Goal: Check status: Check status

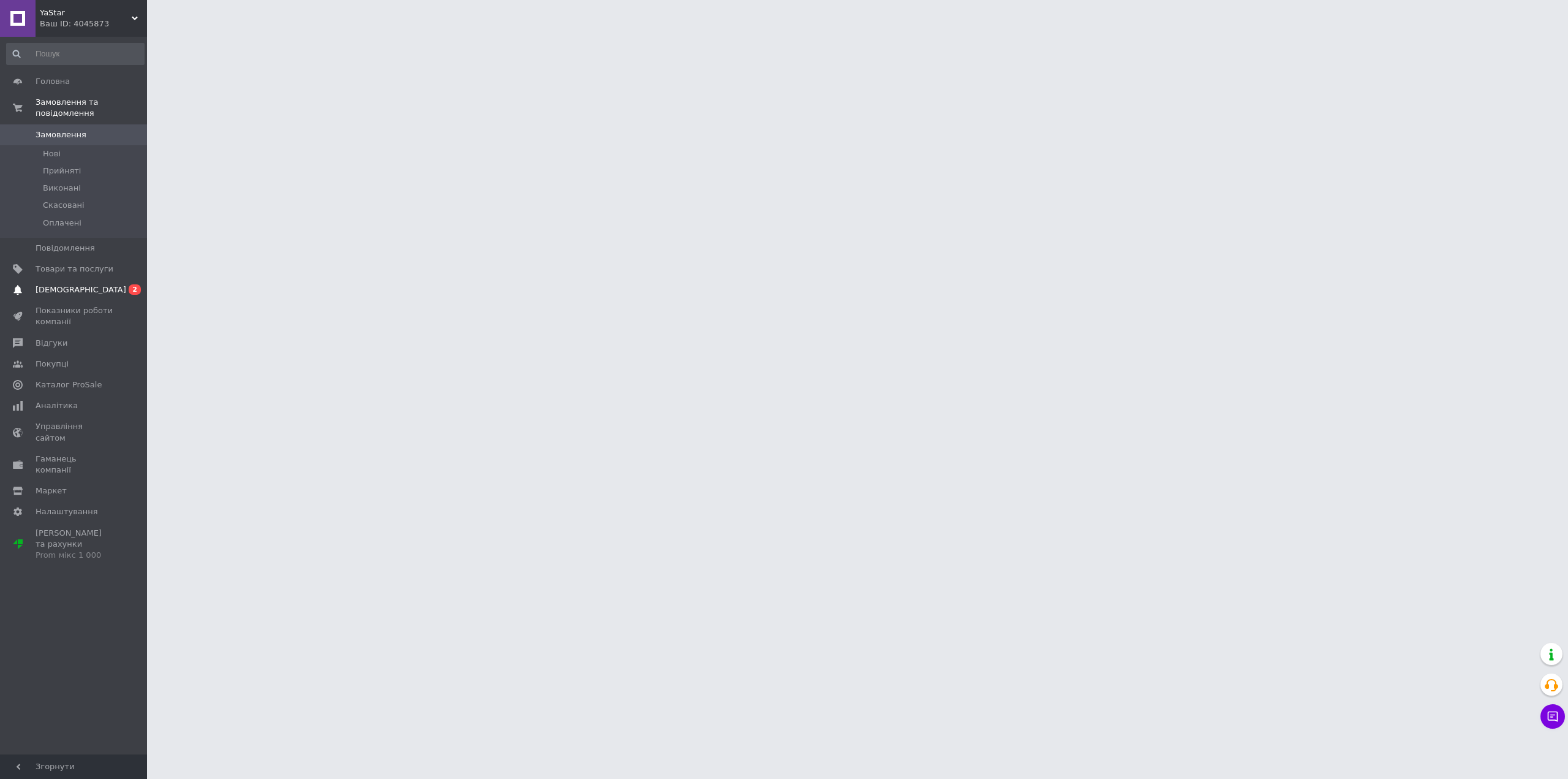
click at [55, 284] on span "[DEMOGRAPHIC_DATA]" at bounding box center [80, 289] width 90 height 11
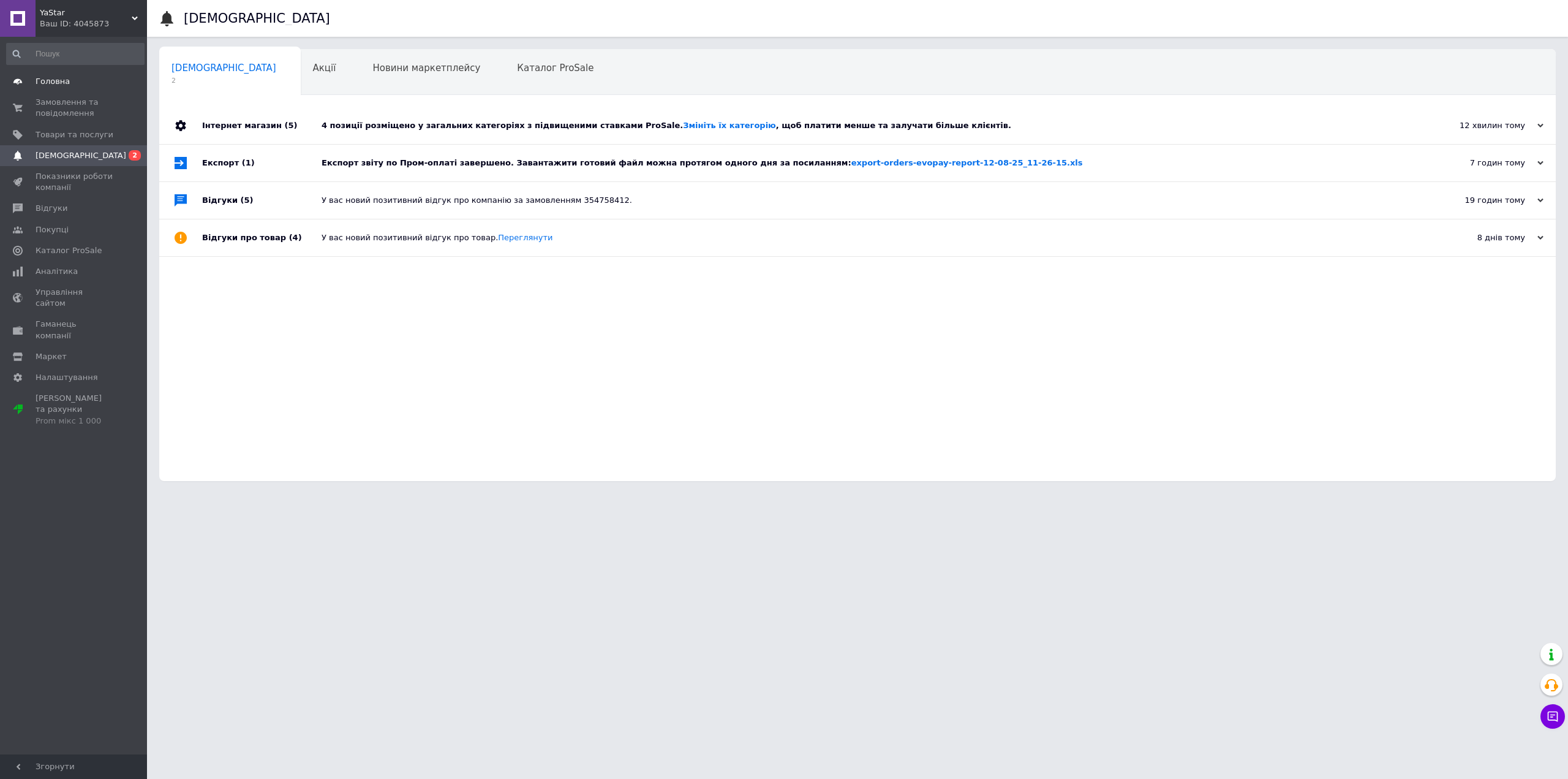
click at [54, 81] on span "Головна" at bounding box center [52, 81] width 34 height 11
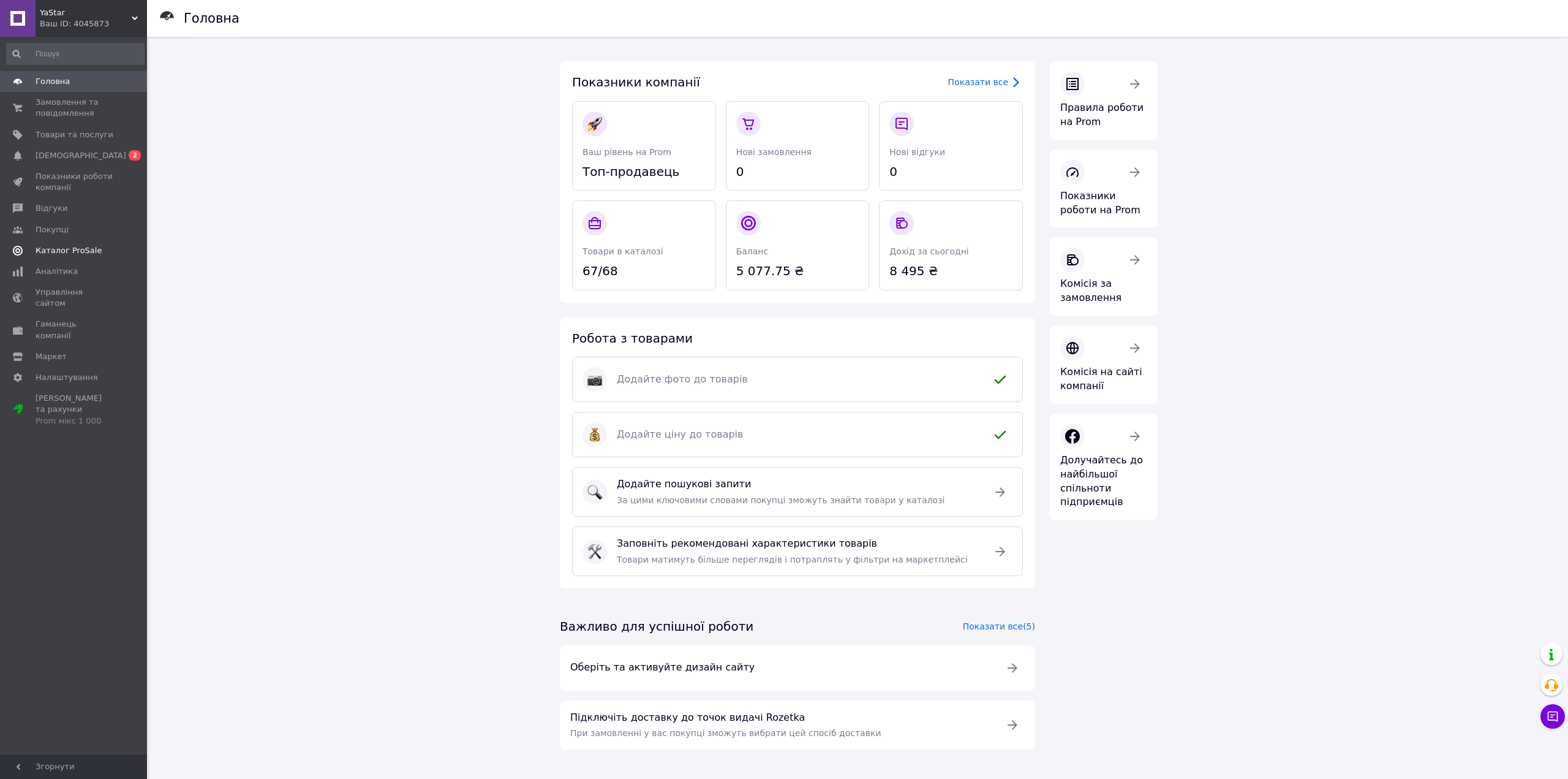
click at [75, 255] on span "Каталог ProSale" at bounding box center [68, 250] width 66 height 11
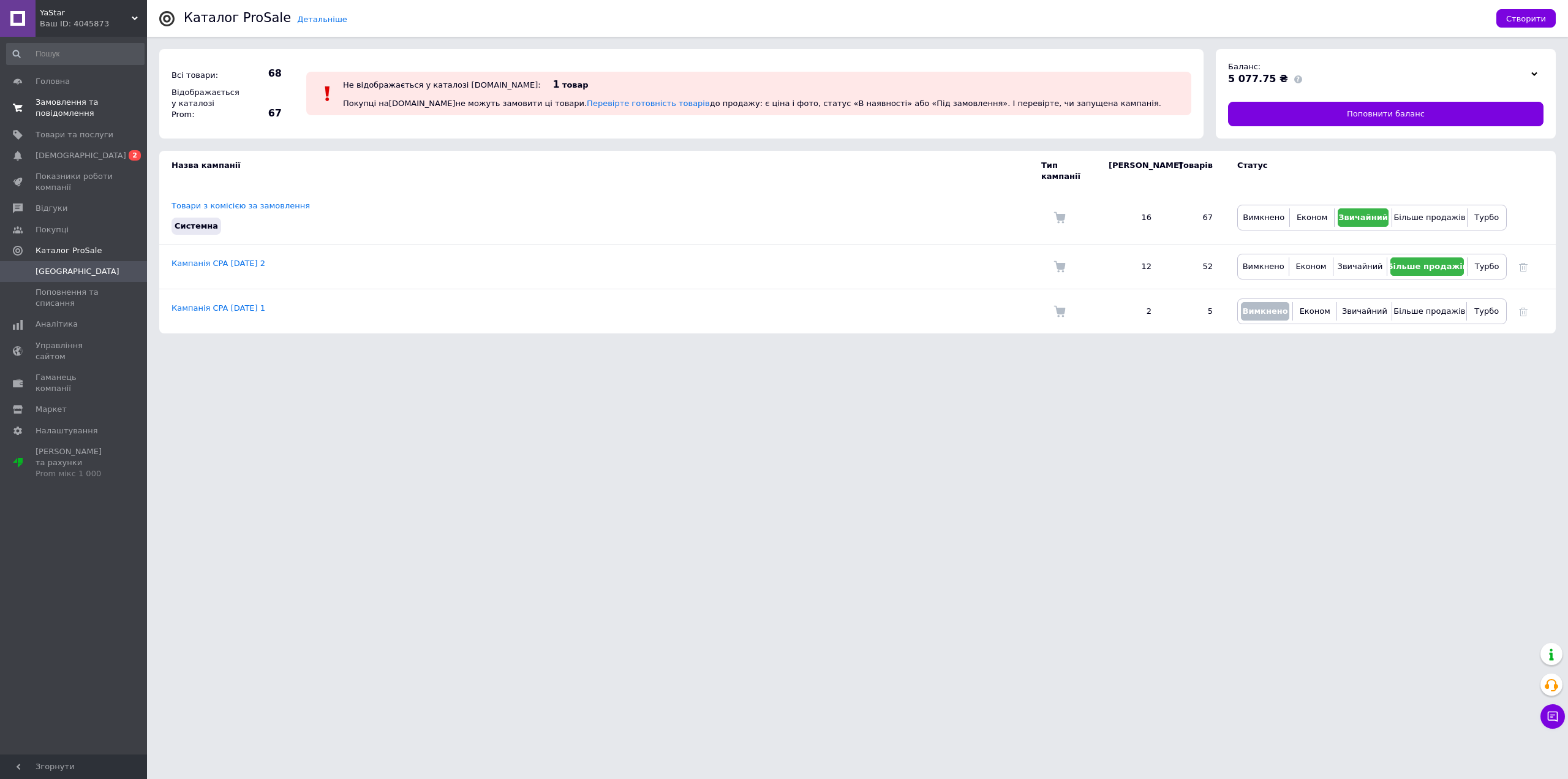
click at [77, 120] on link "Замовлення та повідомлення 0 0" at bounding box center [75, 108] width 151 height 32
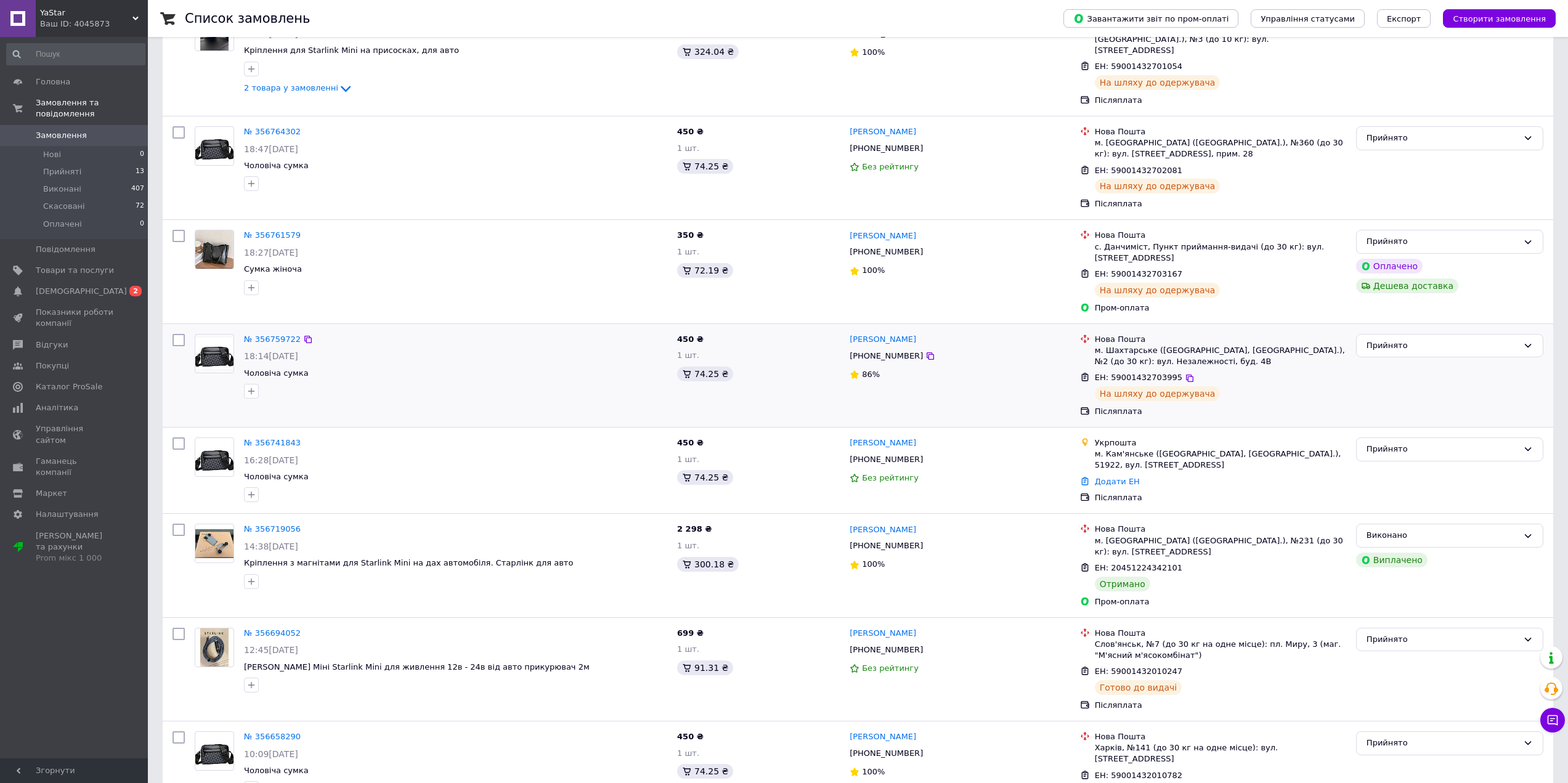
scroll to position [184, 0]
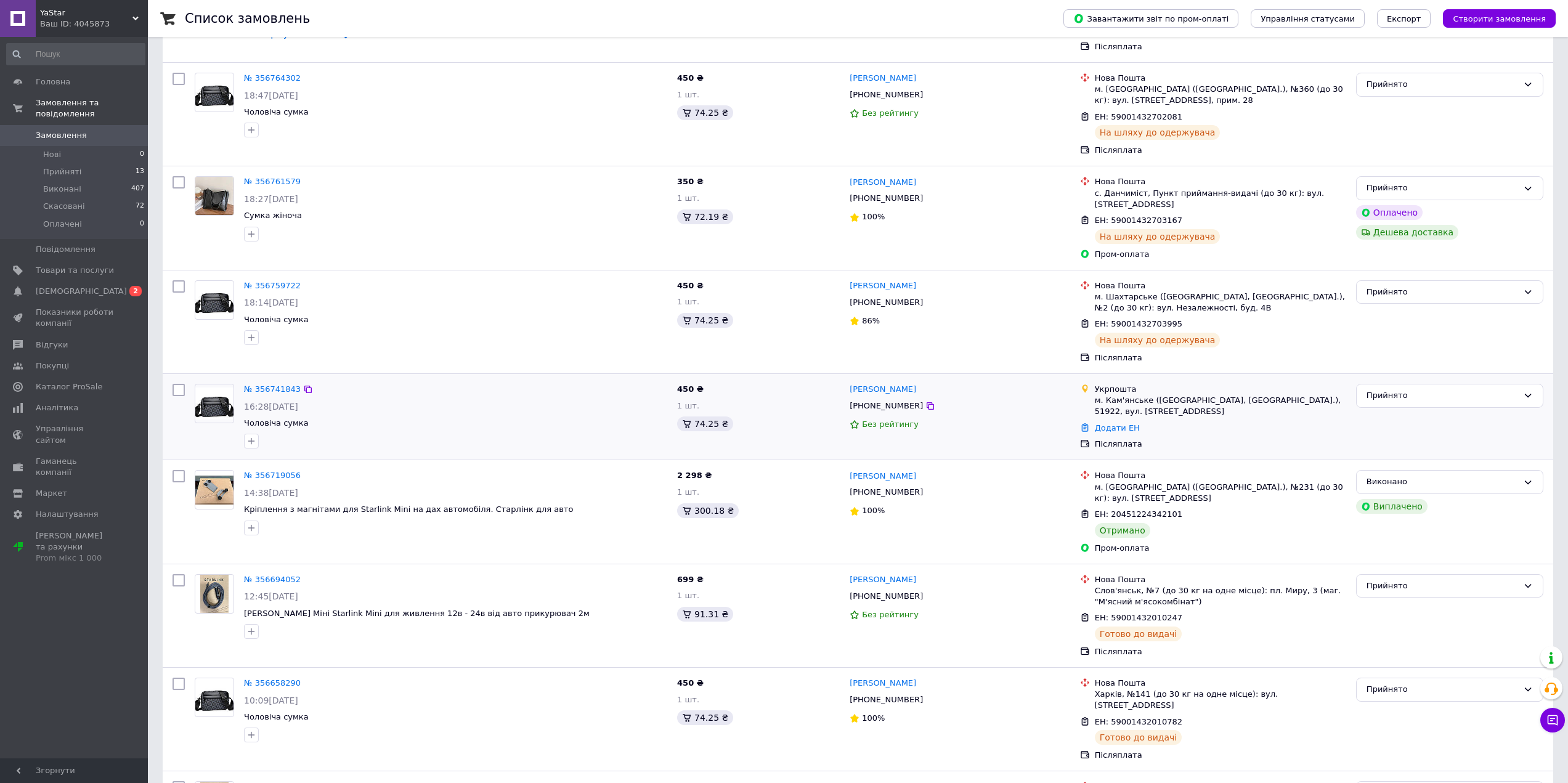
click at [275, 382] on div "№ 356741843" at bounding box center [272, 389] width 59 height 14
click at [275, 384] on link "№ 356741843" at bounding box center [272, 388] width 56 height 9
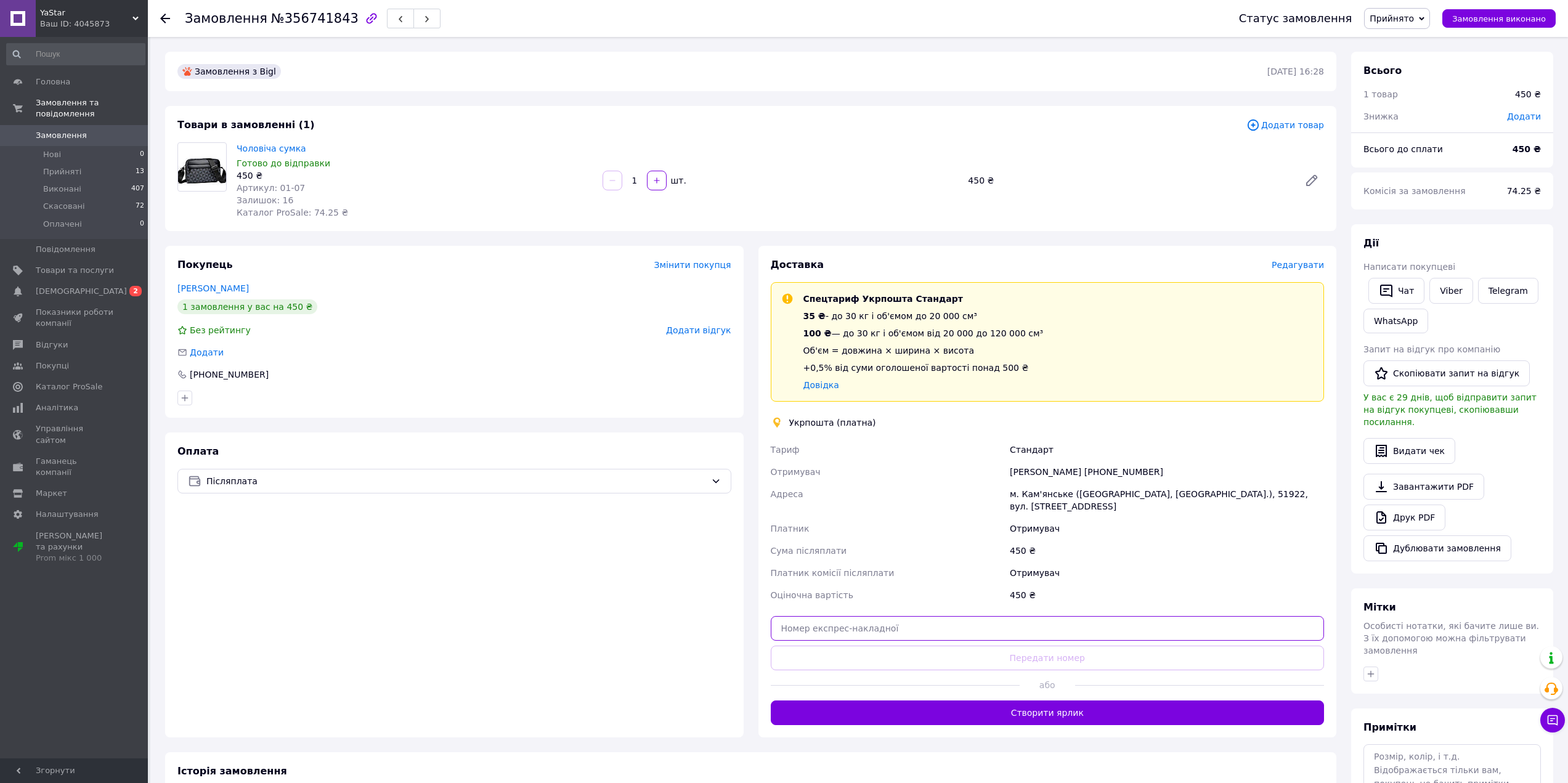
click at [969, 639] on input "text" at bounding box center [1048, 627] width 554 height 24
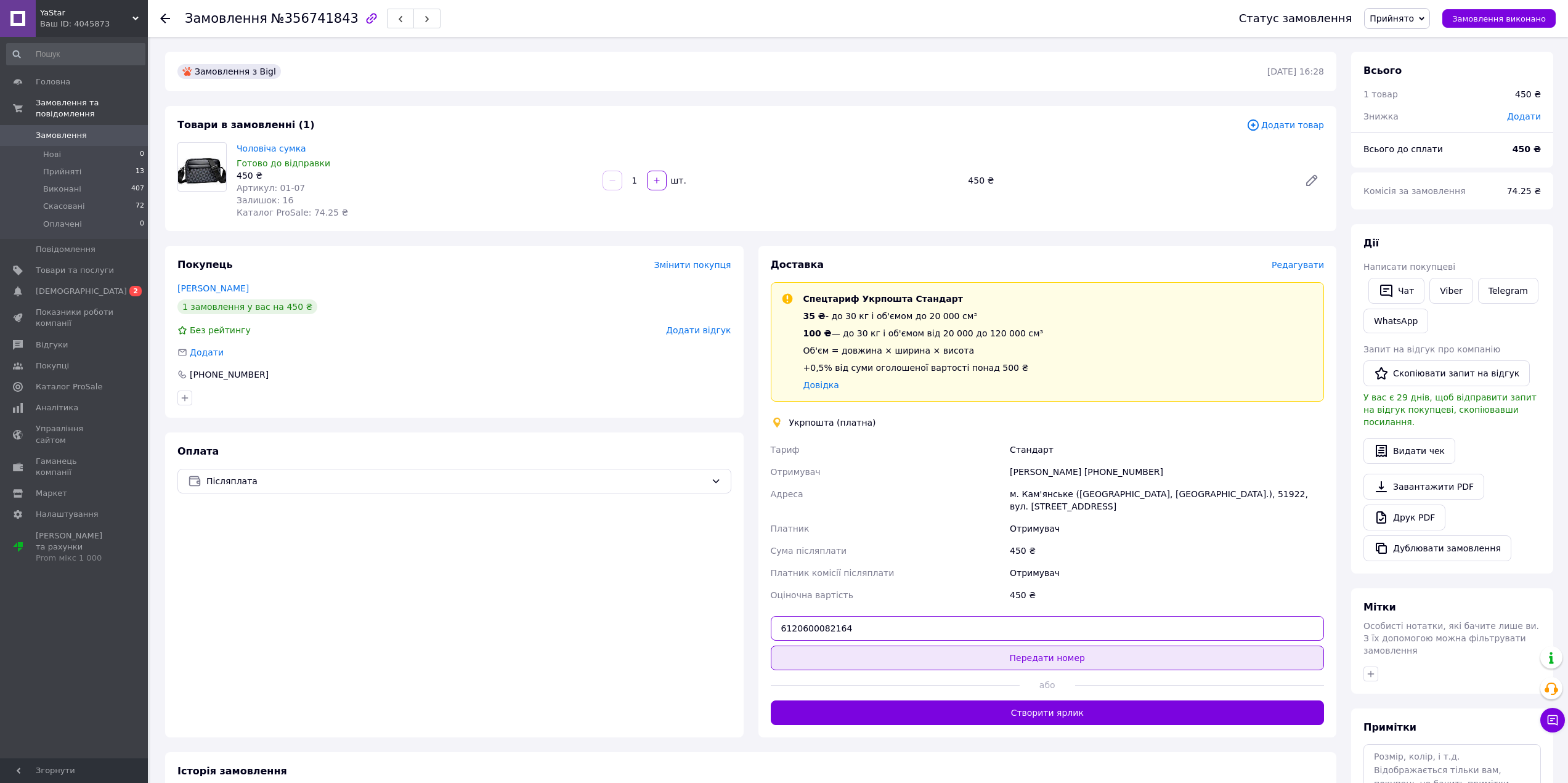
type input "6120600082164"
click at [1005, 662] on button "Передати номер" at bounding box center [1048, 658] width 554 height 24
click at [63, 125] on link "Замовлення 0" at bounding box center [76, 135] width 152 height 21
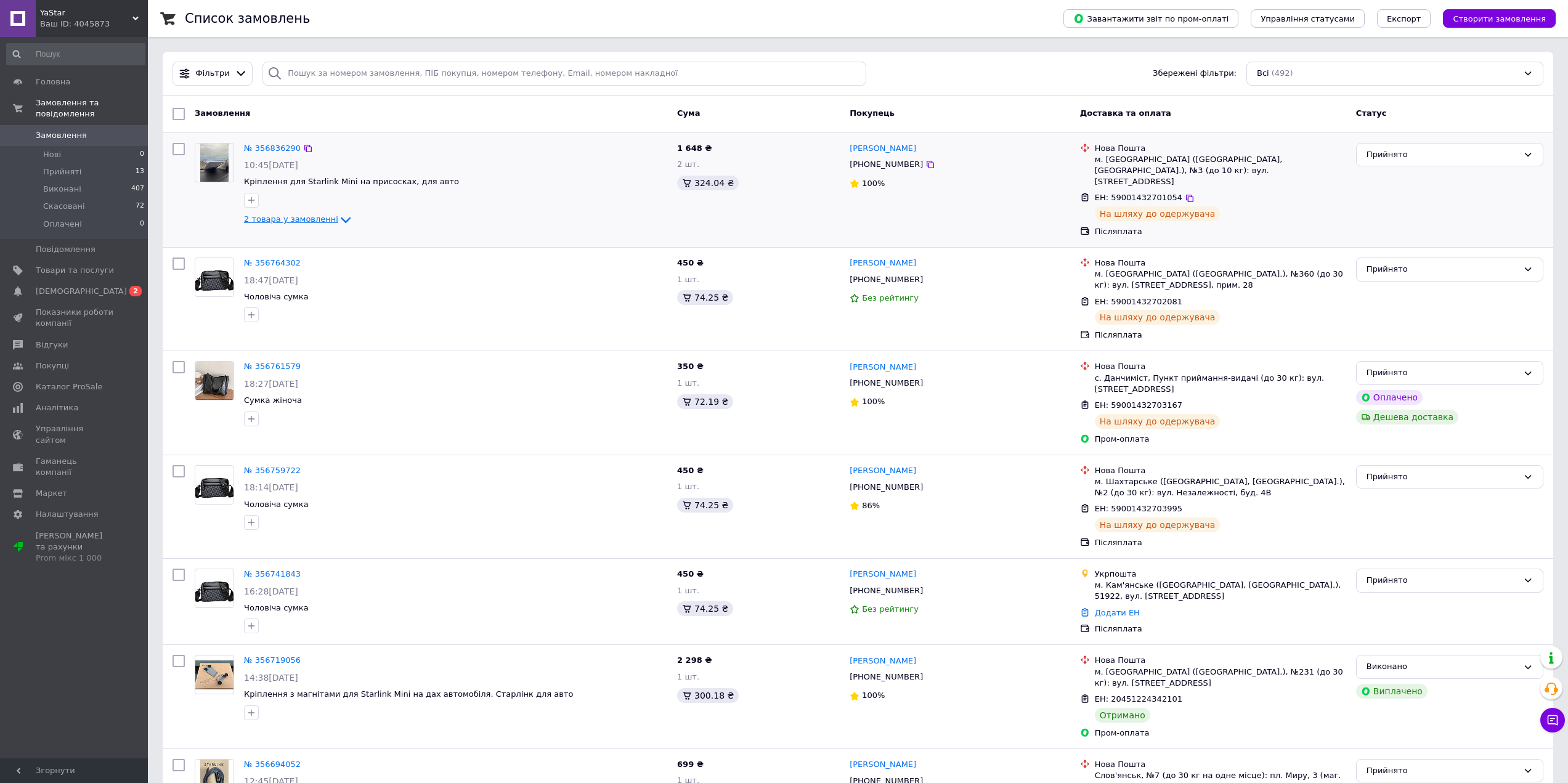
click at [340, 221] on icon at bounding box center [346, 220] width 15 height 15
